Goal: Transaction & Acquisition: Purchase product/service

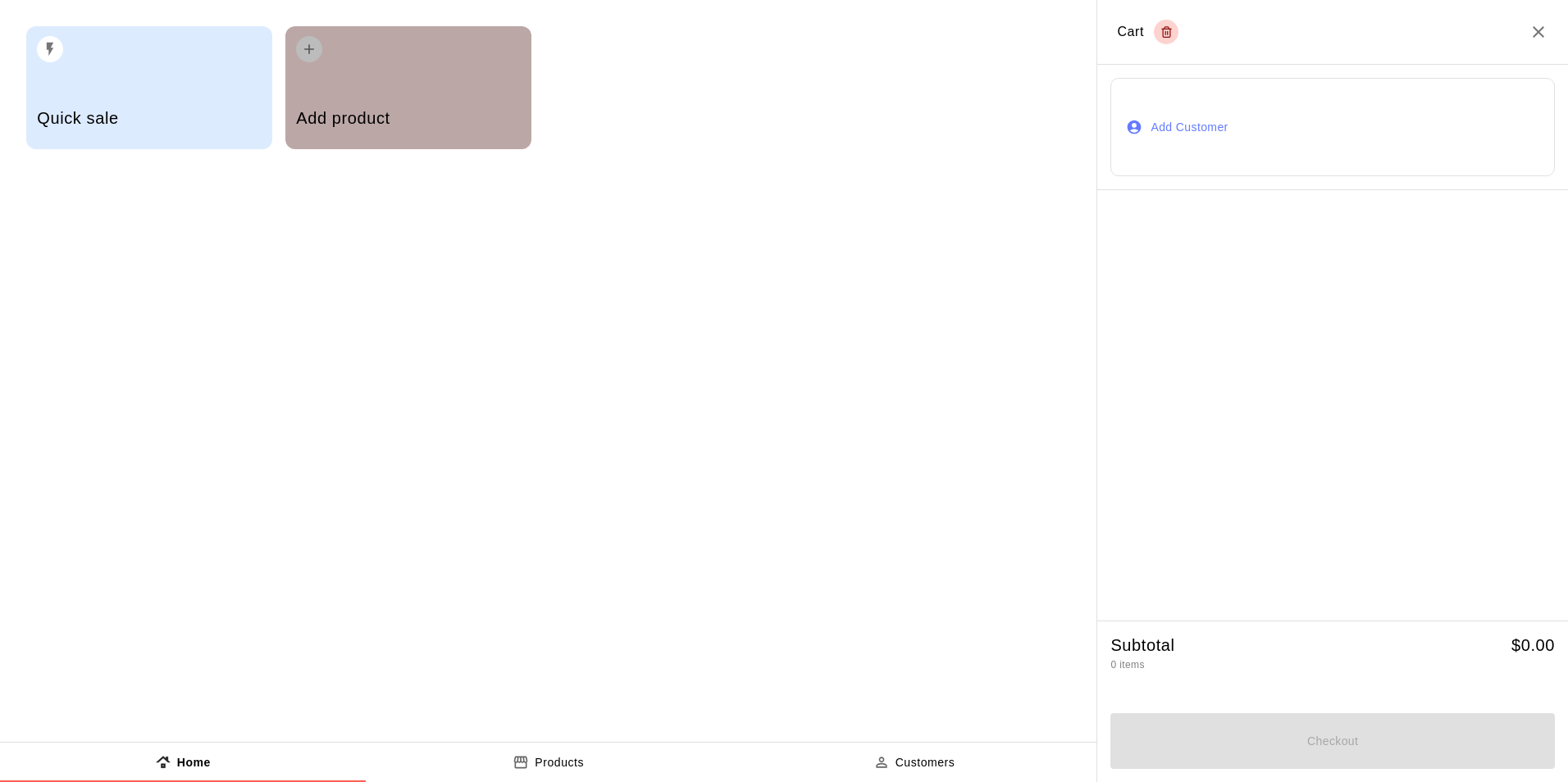
click at [443, 113] on h5 "Add product" at bounding box center [408, 119] width 224 height 22
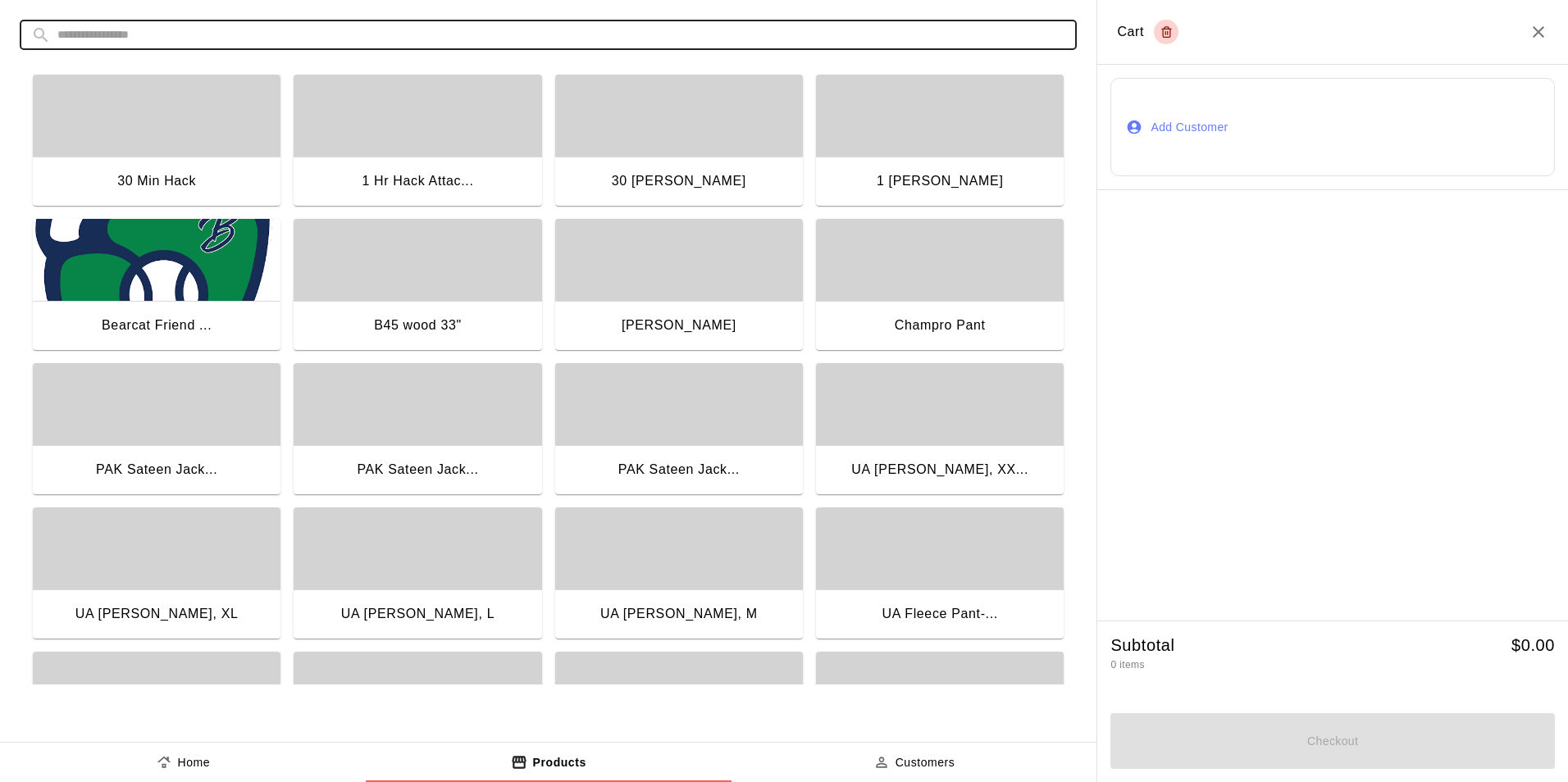
click at [213, 32] on input "text" at bounding box center [562, 35] width 1008 height 30
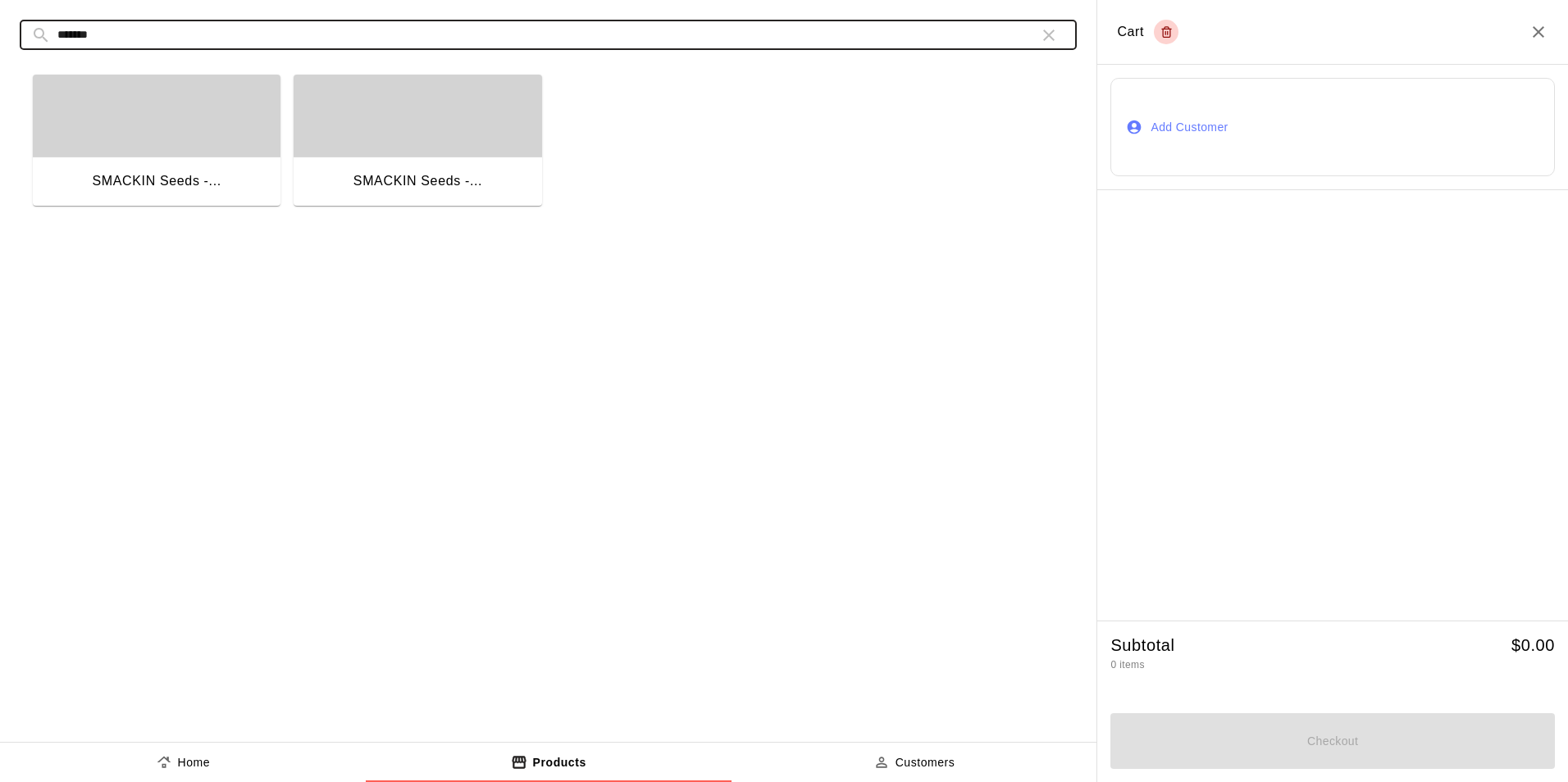
type input "*******"
click at [152, 117] on div "button" at bounding box center [156, 115] width 247 height 82
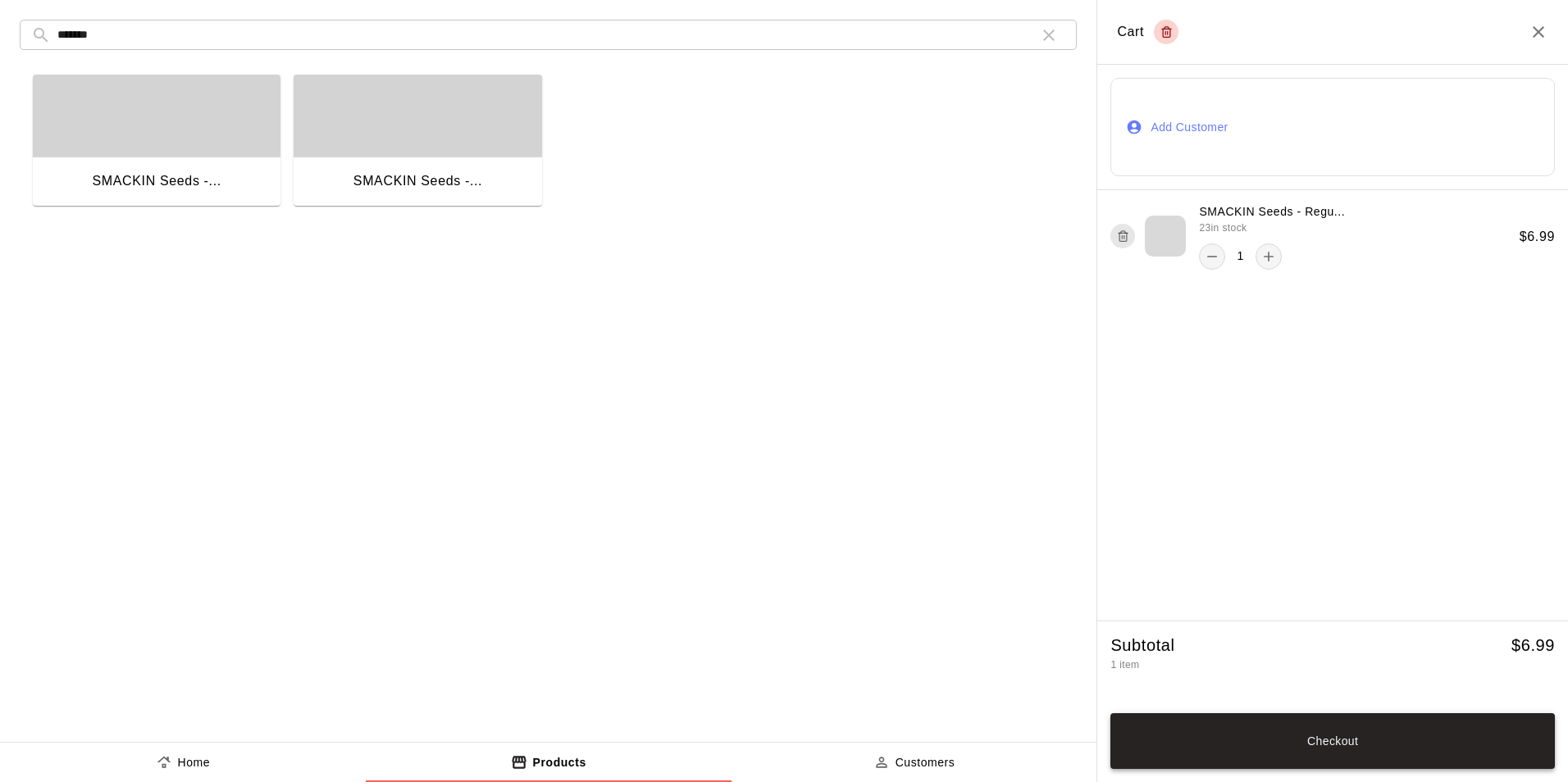
click at [1372, 735] on button "Checkout" at bounding box center [1332, 740] width 445 height 56
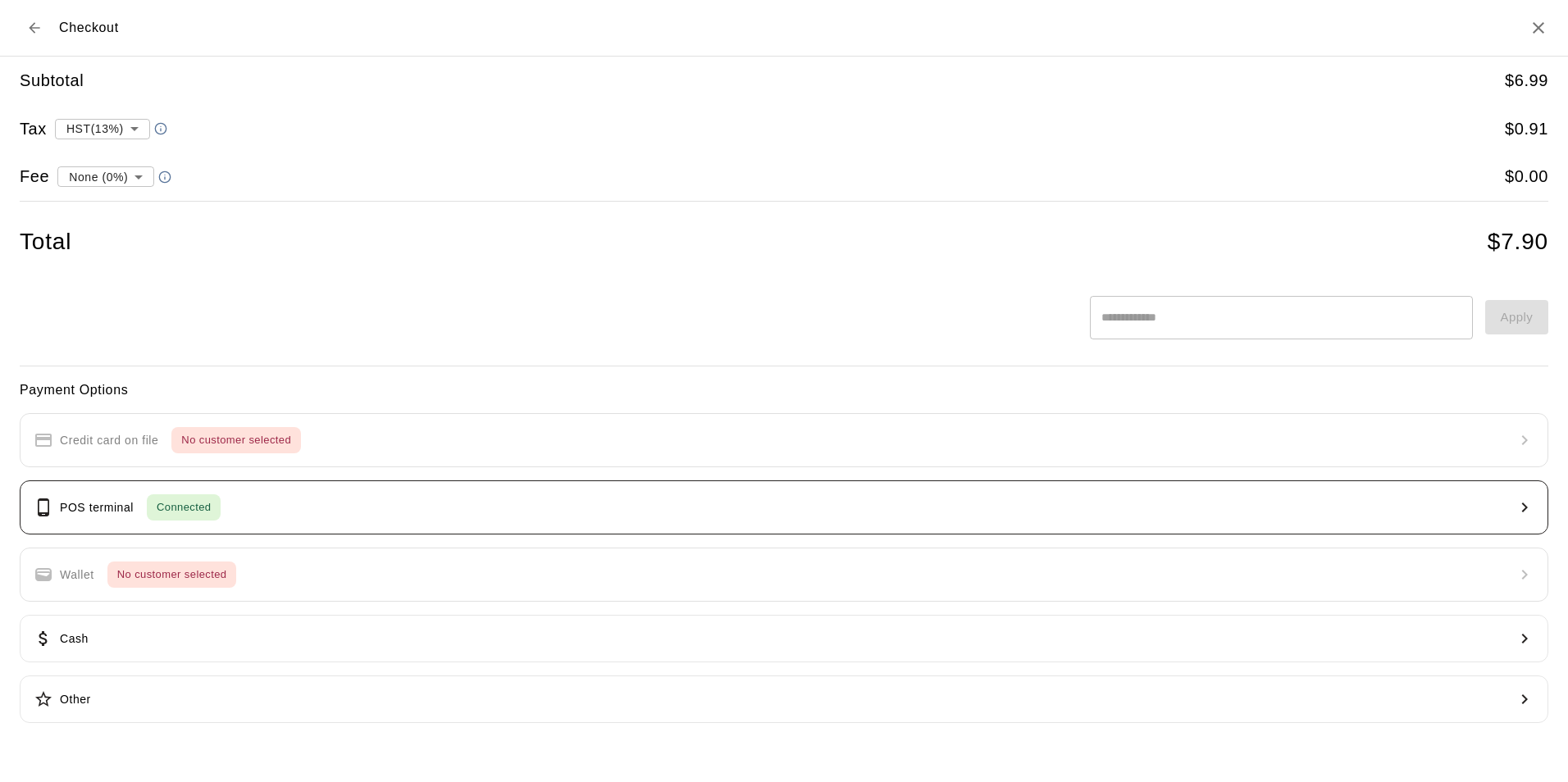
click at [372, 503] on button "POS terminal Connected" at bounding box center [784, 507] width 1529 height 54
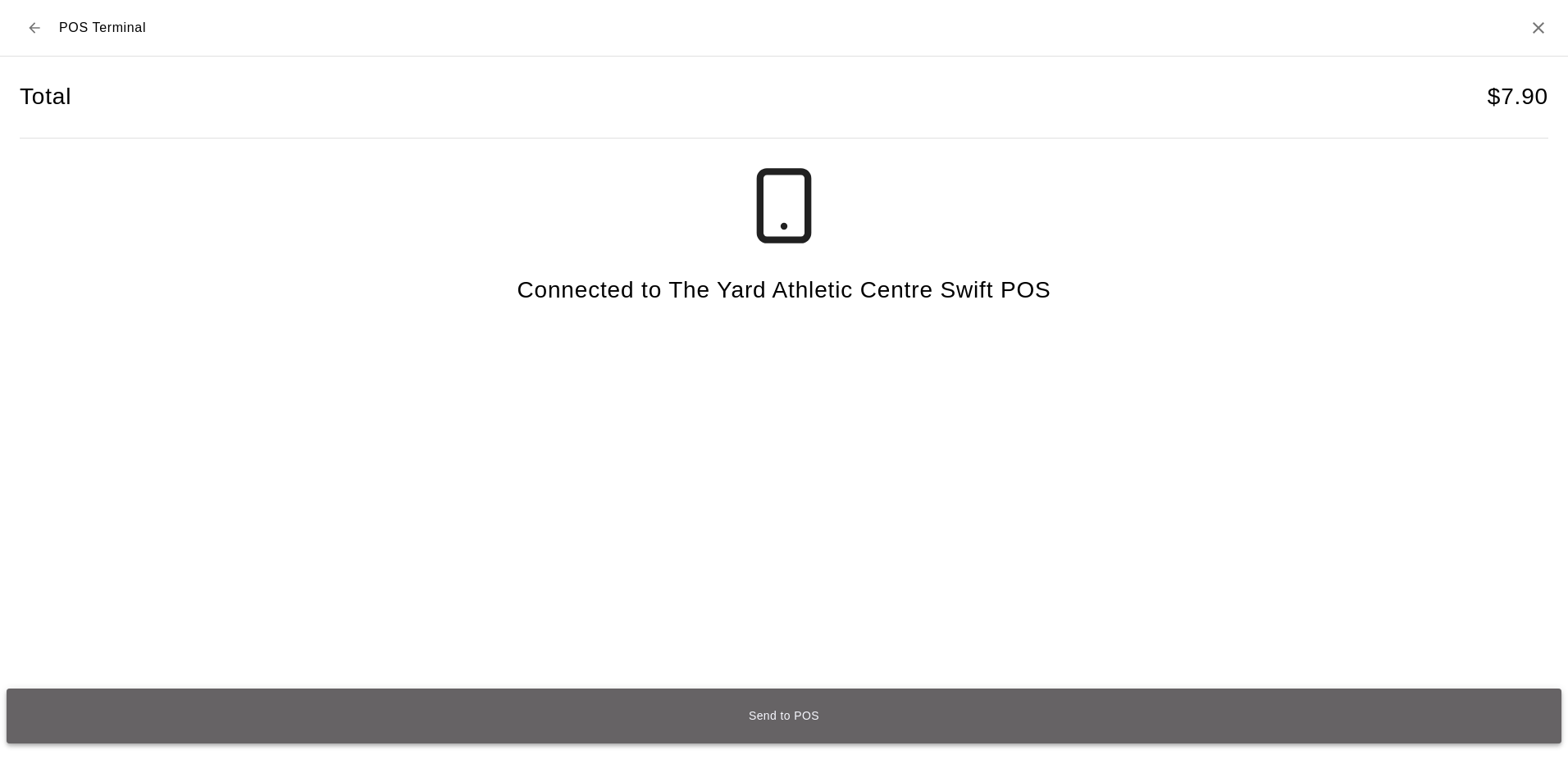
click at [778, 717] on button "Send to POS" at bounding box center [784, 716] width 1555 height 55
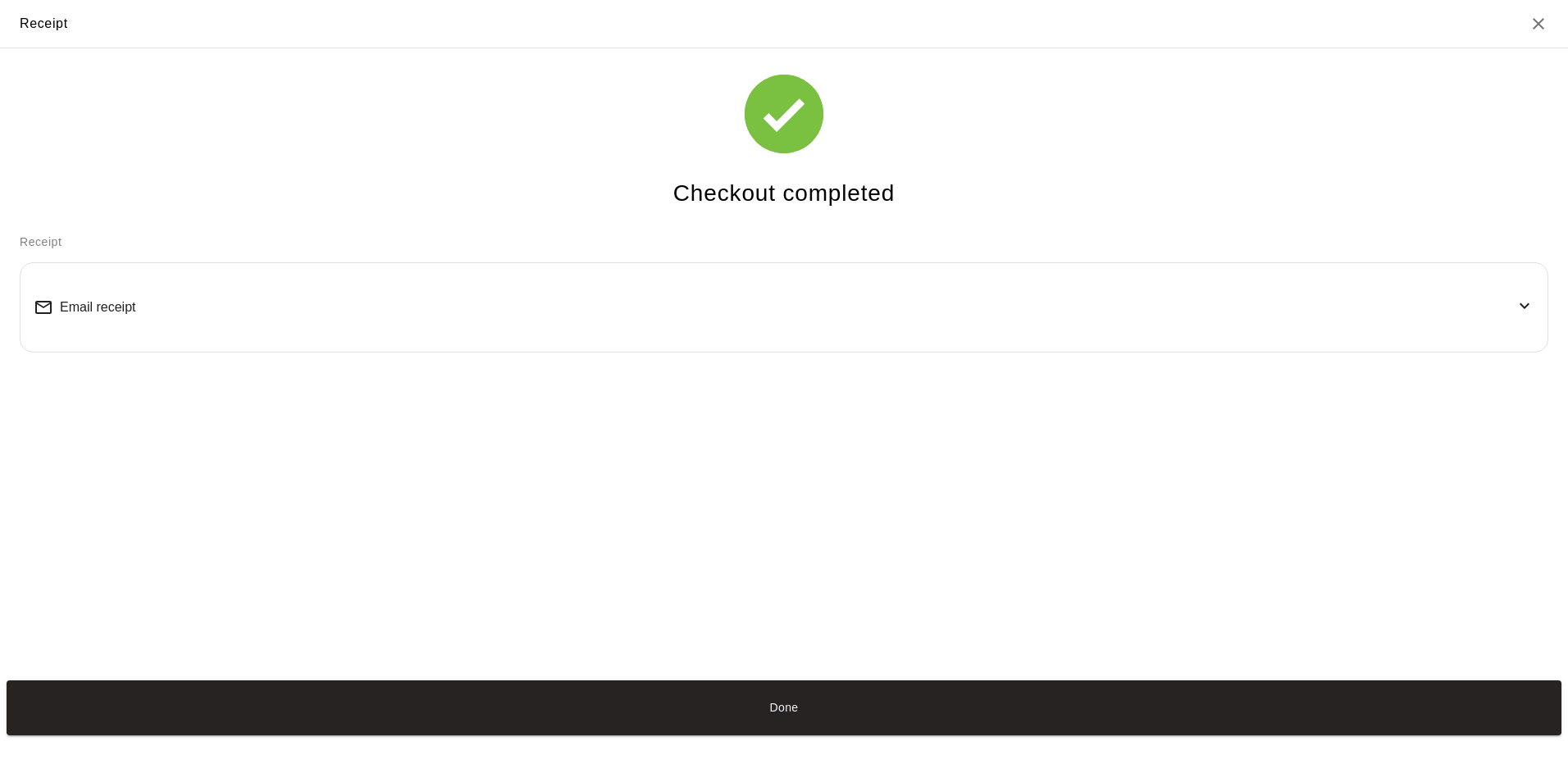
click at [1509, 627] on div "Checkout completed Receipt Email receipt" at bounding box center [784, 361] width 1568 height 626
click at [789, 712] on button "Done" at bounding box center [784, 708] width 1555 height 55
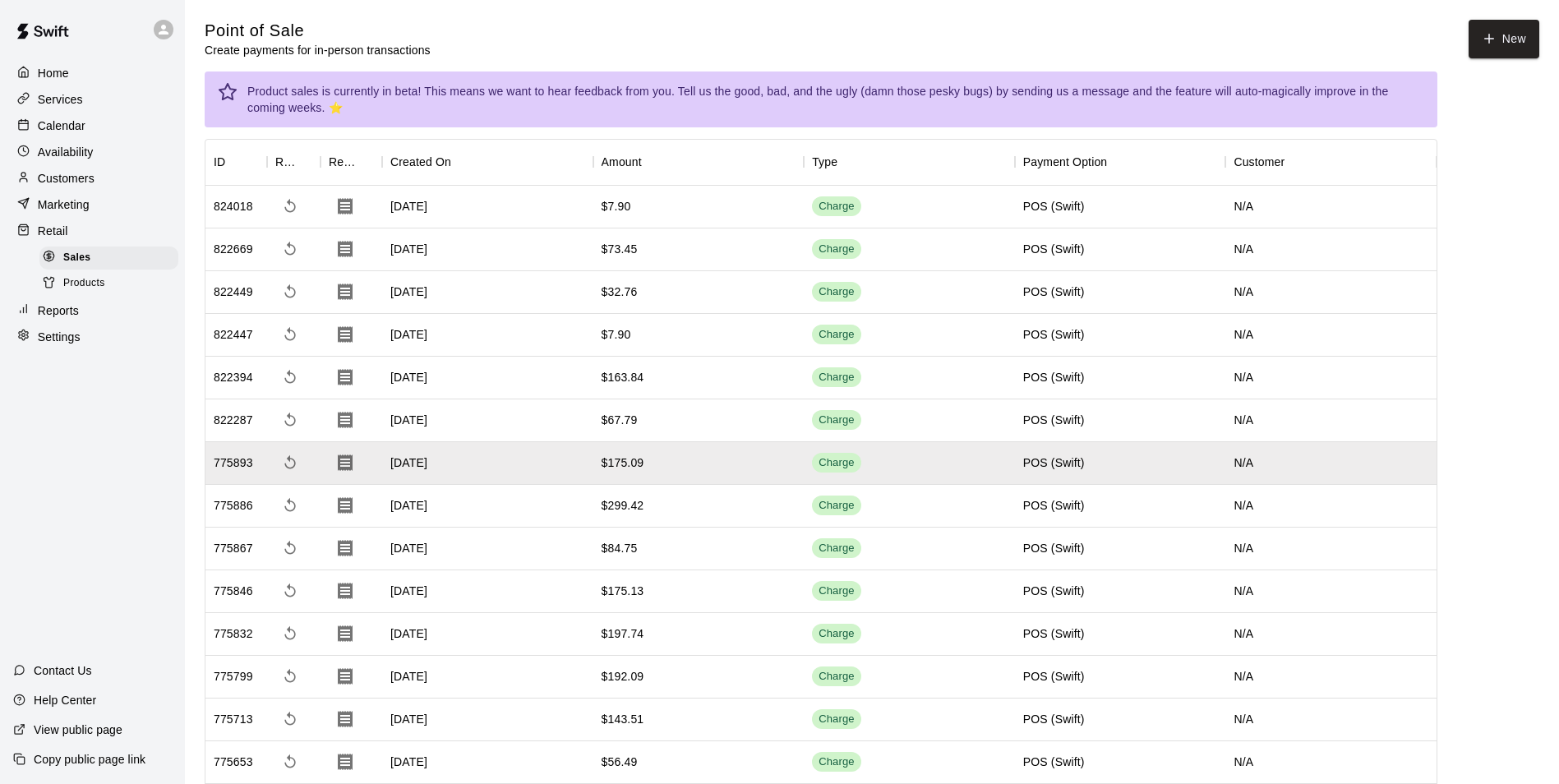
click at [59, 234] on p "Retail" at bounding box center [53, 231] width 30 height 17
click at [1504, 38] on button "New" at bounding box center [1504, 39] width 70 height 39
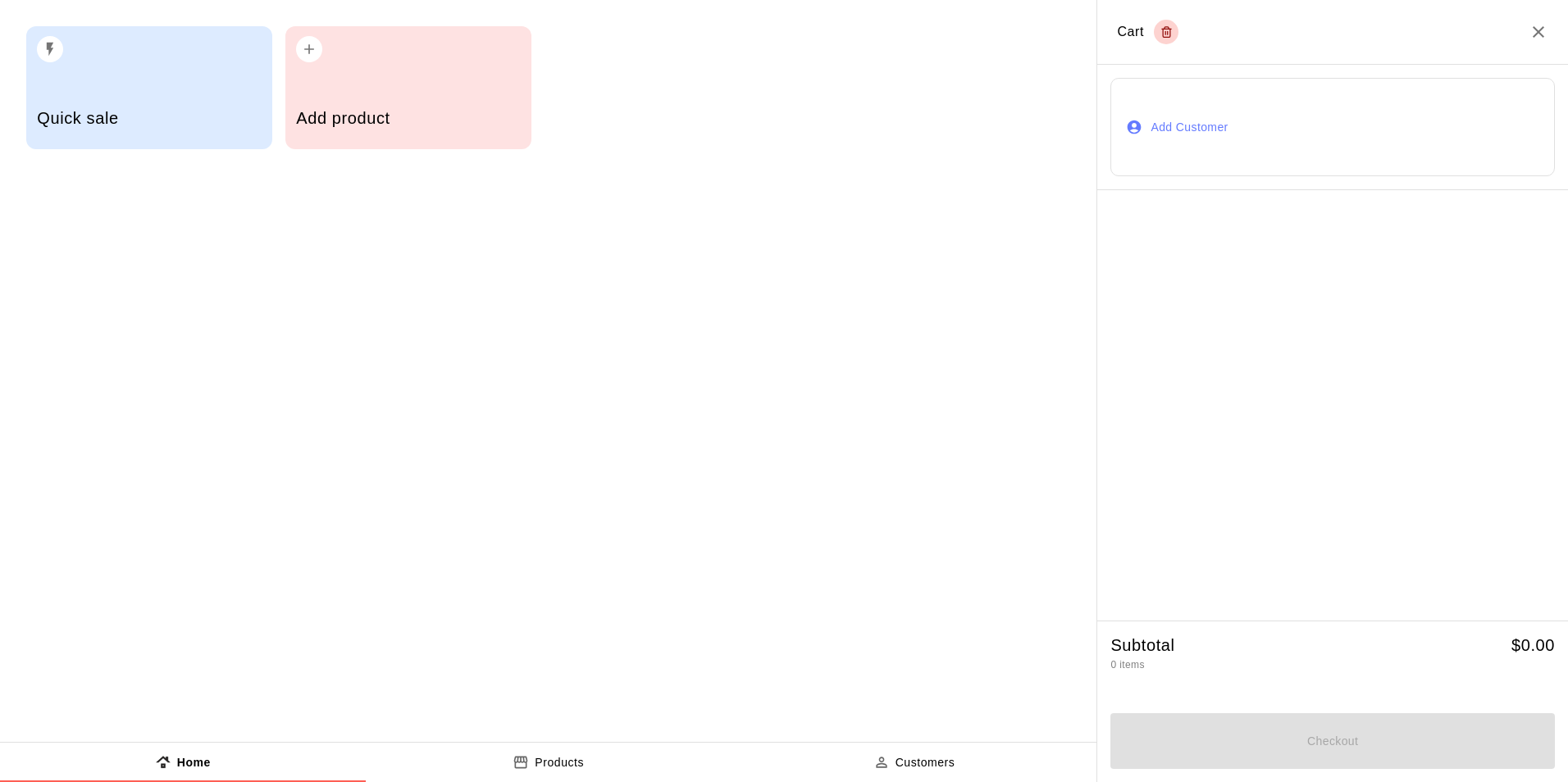
click at [152, 92] on div "Quick sale" at bounding box center [149, 120] width 224 height 58
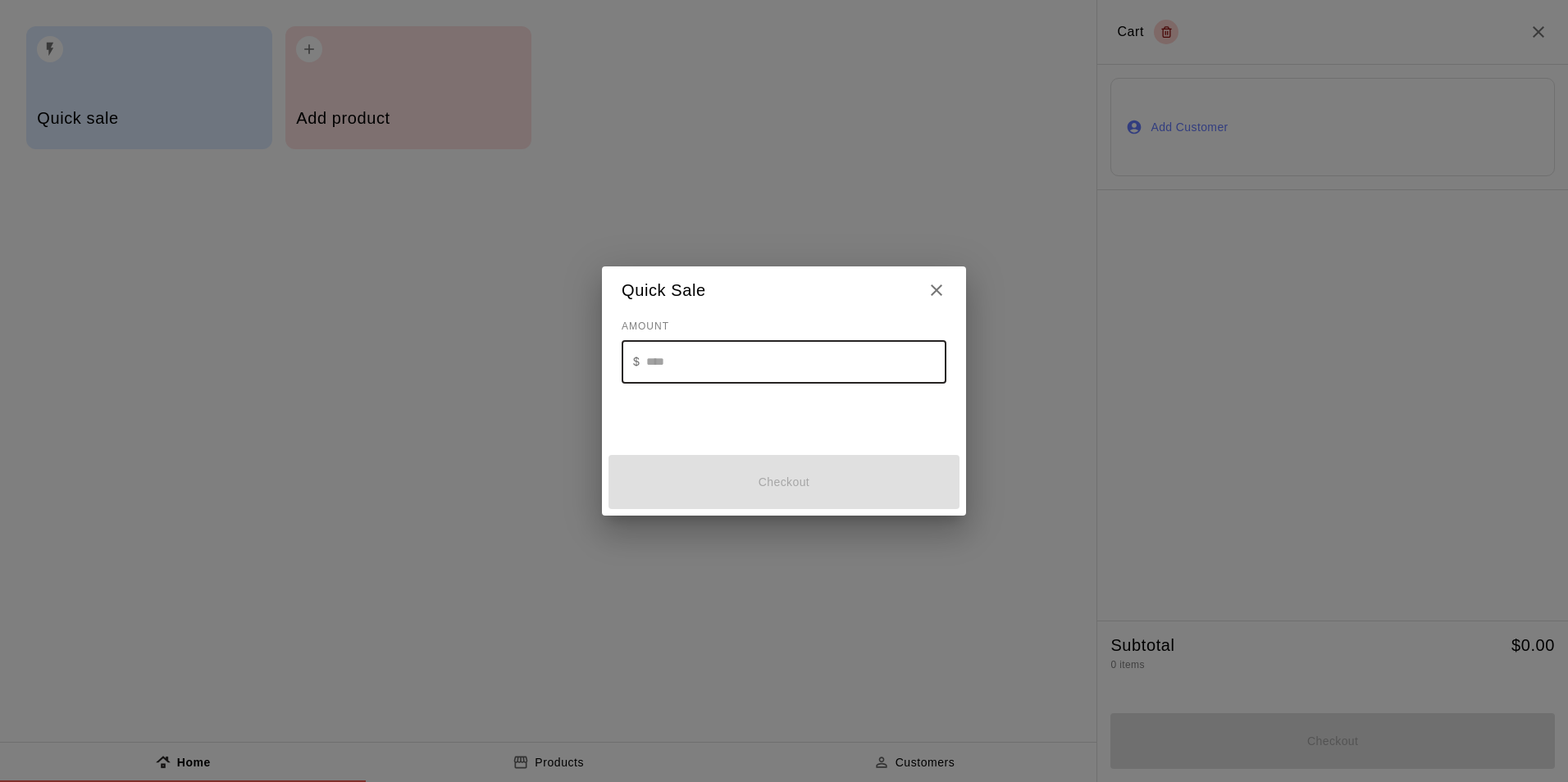
click at [690, 364] on input "text" at bounding box center [796, 362] width 300 height 43
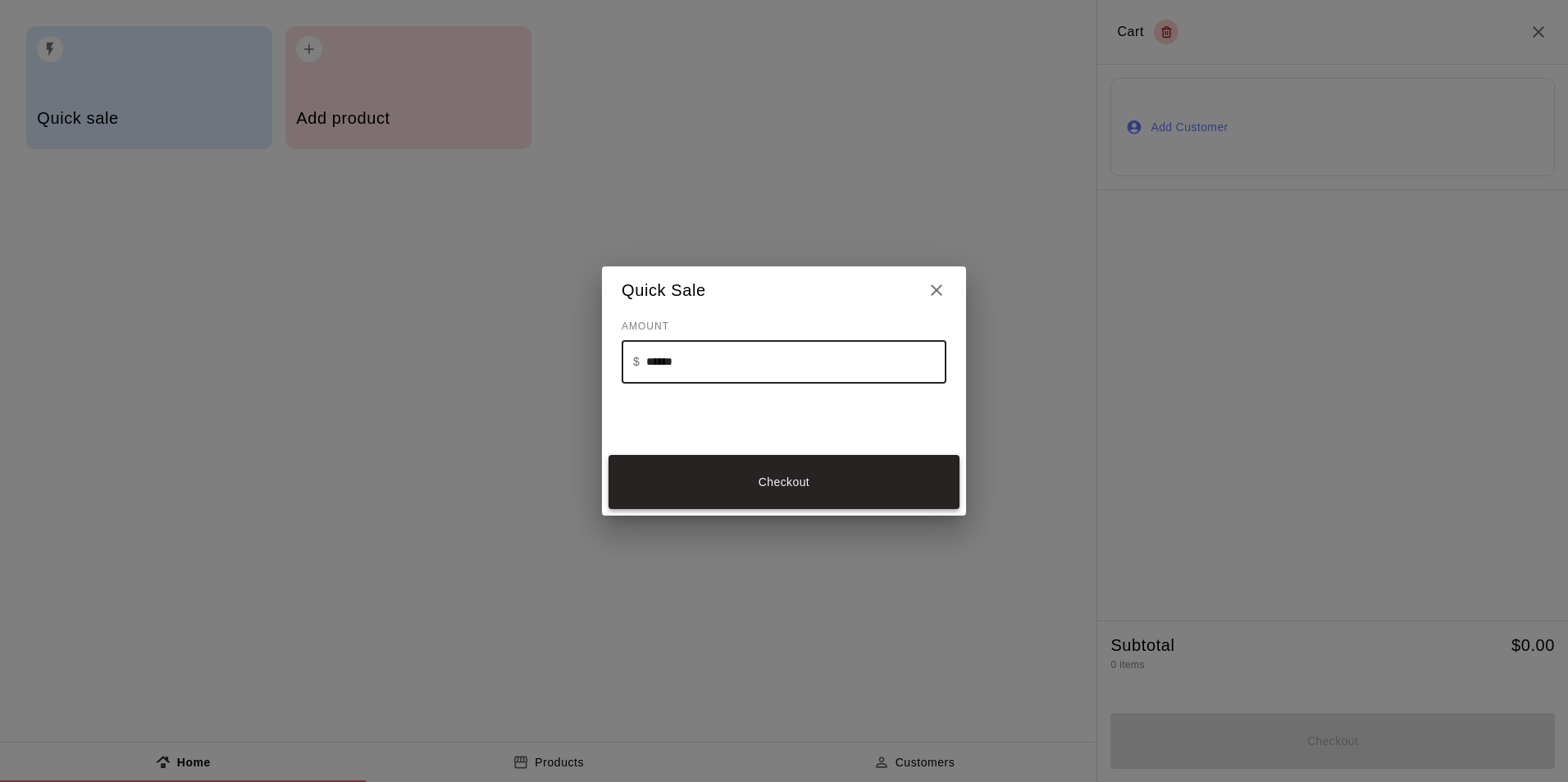
type input "******"
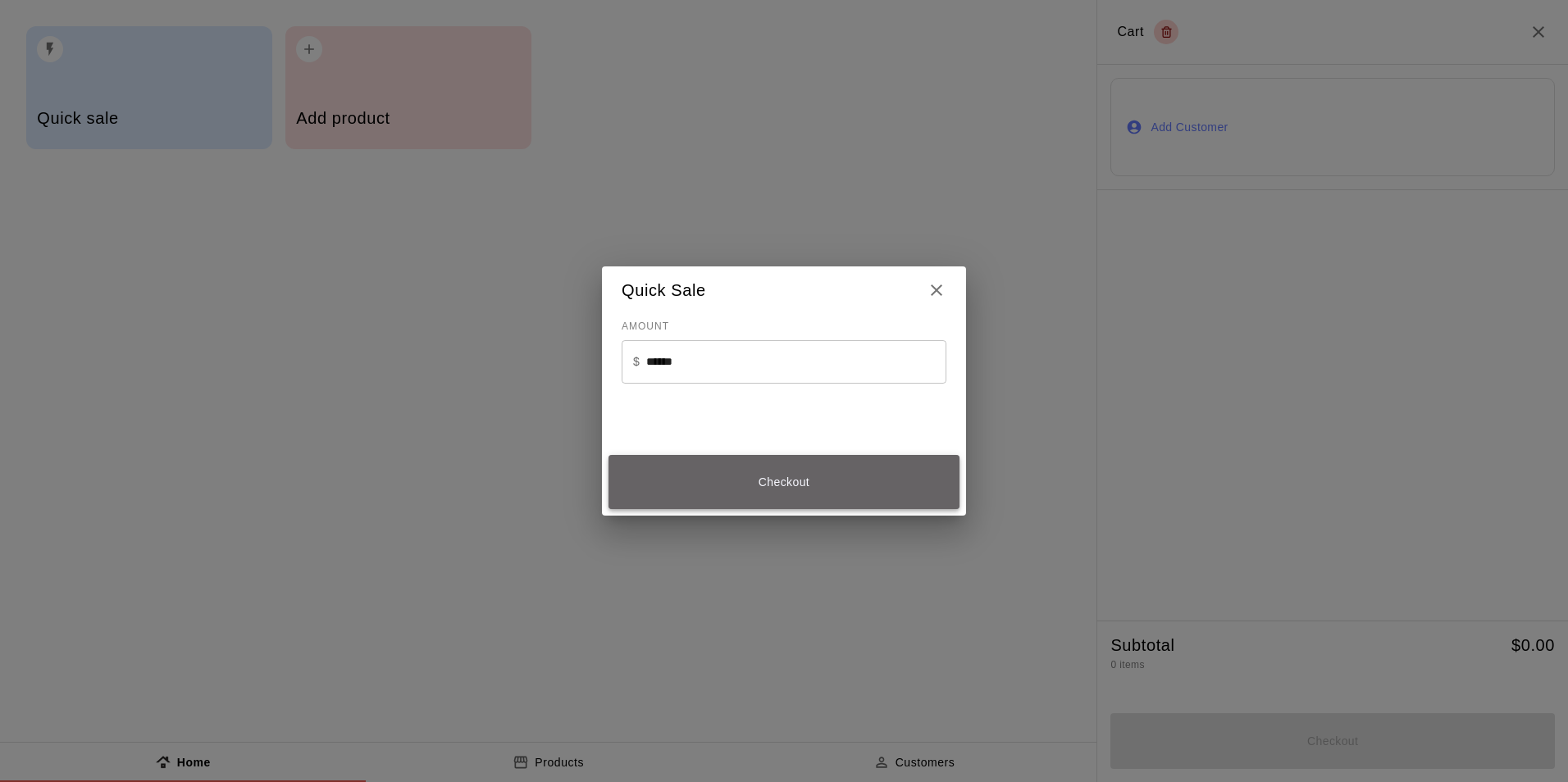
click at [813, 487] on button "Checkout" at bounding box center [784, 482] width 351 height 55
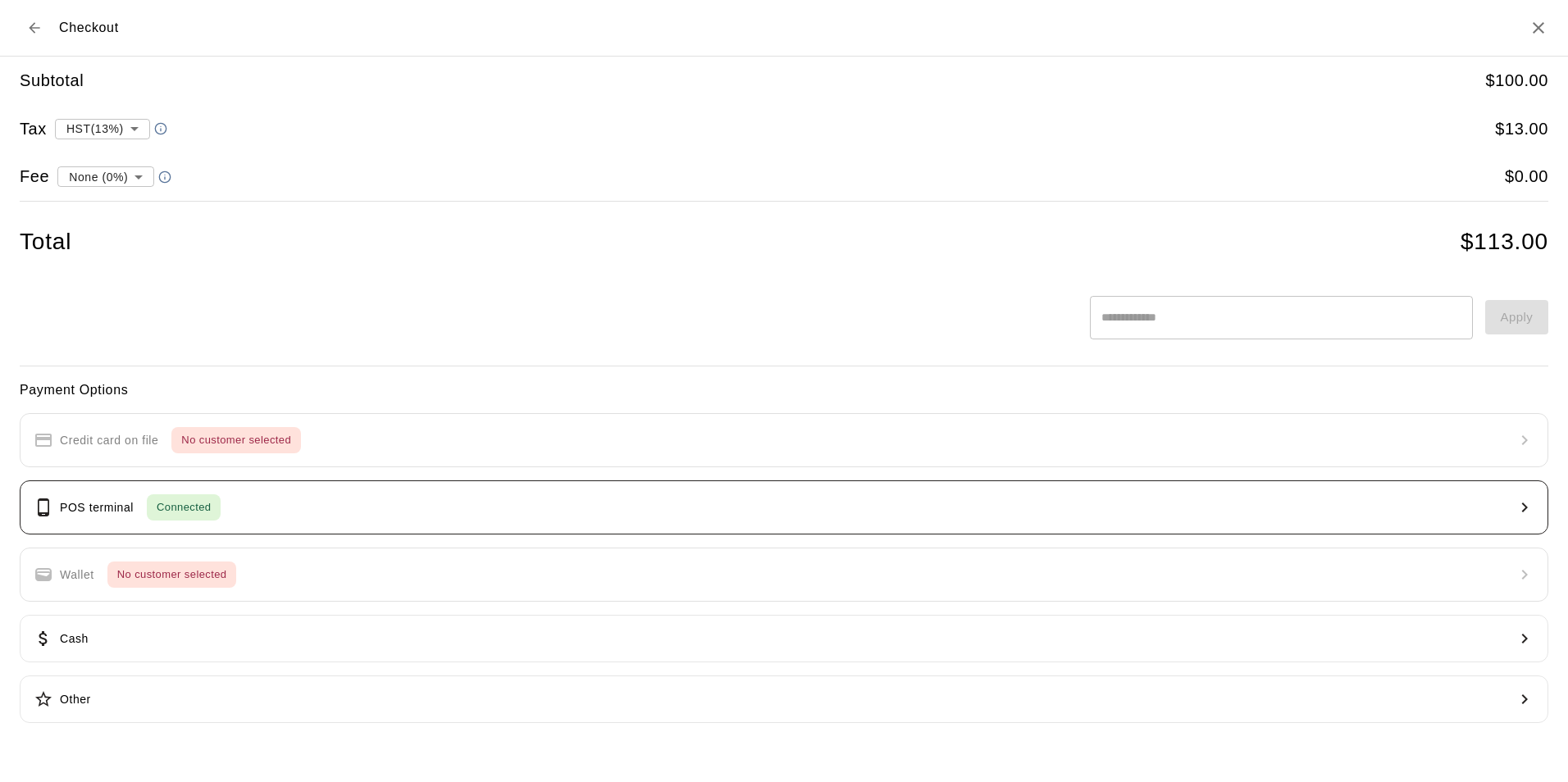
click at [312, 503] on button "POS terminal Connected" at bounding box center [784, 507] width 1529 height 54
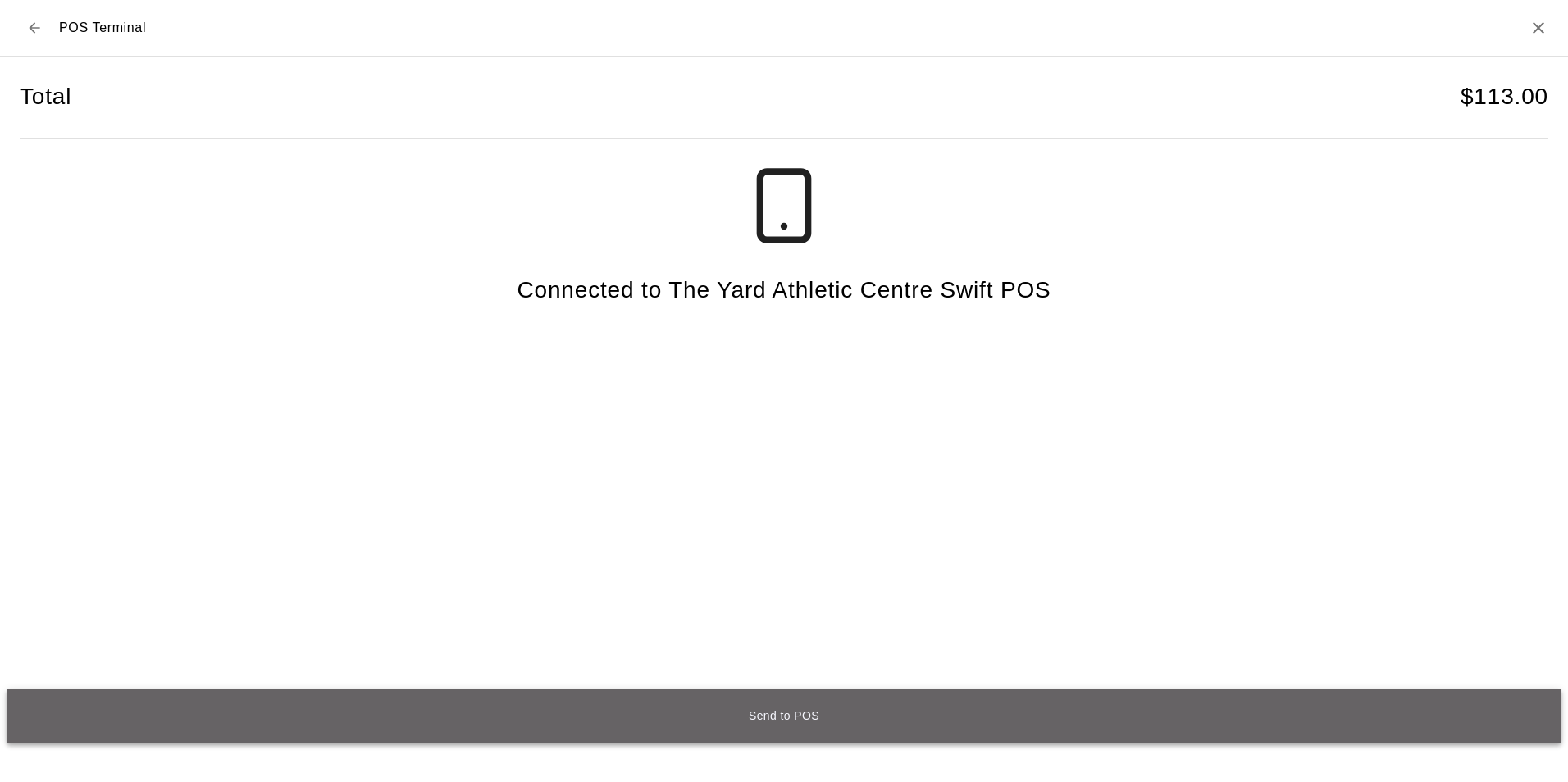
click at [764, 716] on button "Send to POS" at bounding box center [784, 716] width 1555 height 55
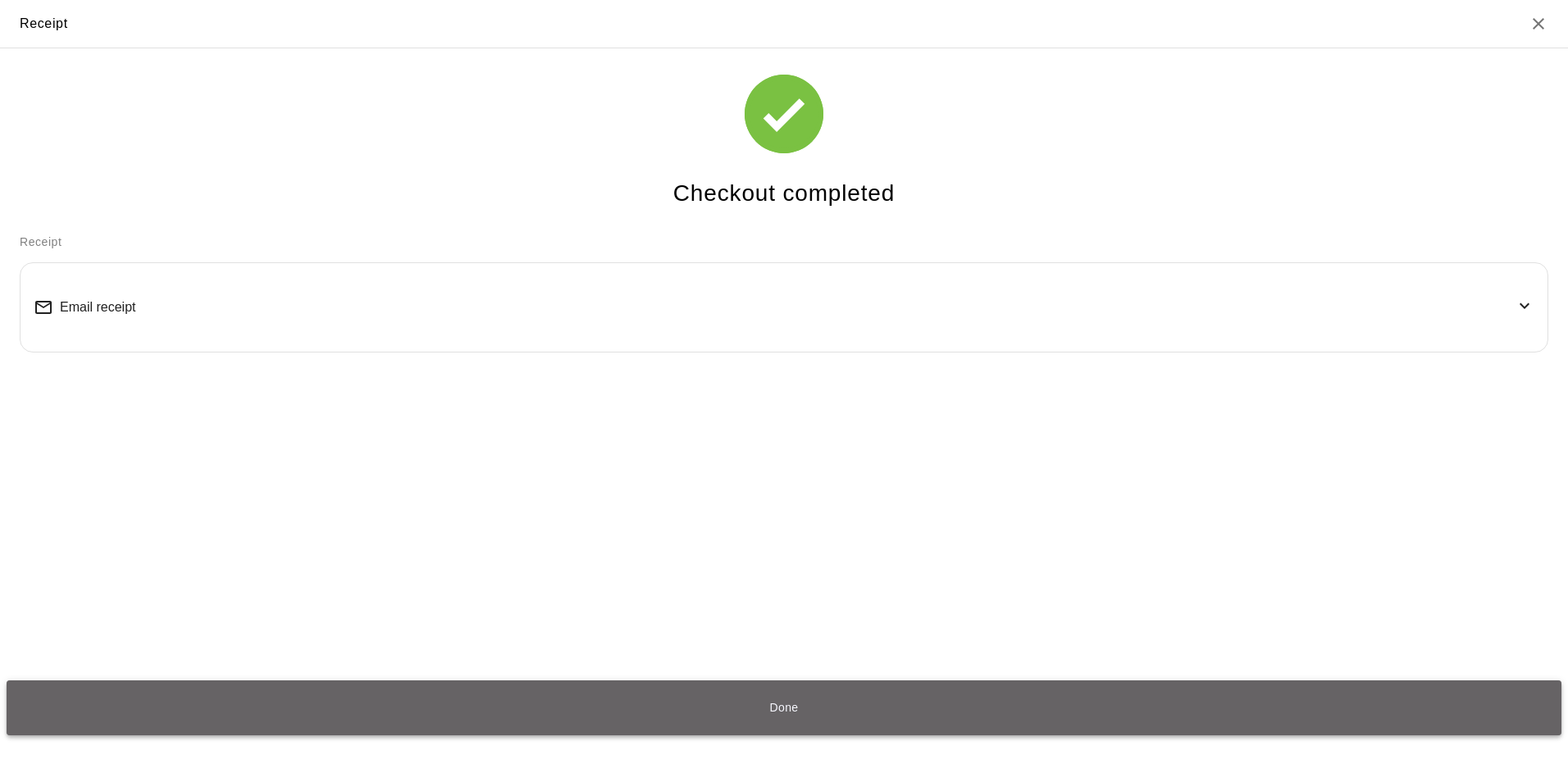
click at [784, 708] on button "Done" at bounding box center [784, 708] width 1555 height 55
